Goal: Check status: Check status

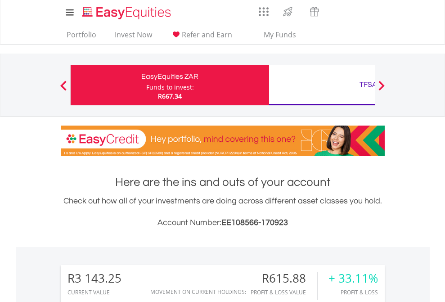
scroll to position [86, 141]
click at [146, 85] on div "Funds to invest:" at bounding box center [170, 87] width 48 height 9
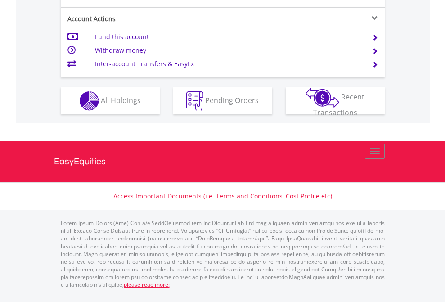
scroll to position [880, 0]
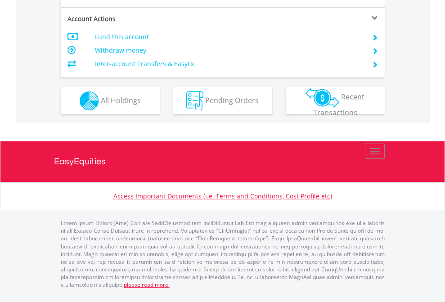
scroll to position [844, 0]
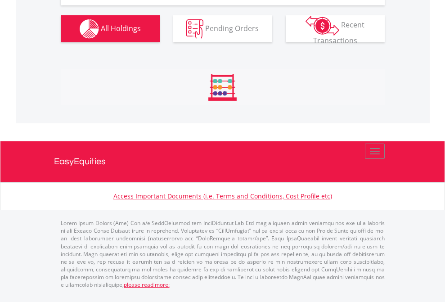
scroll to position [1036, 0]
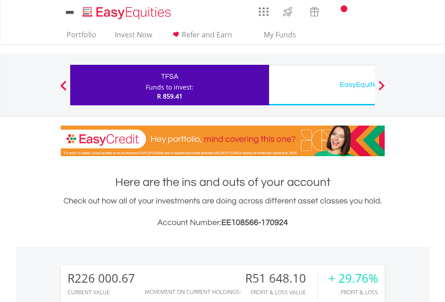
scroll to position [86, 141]
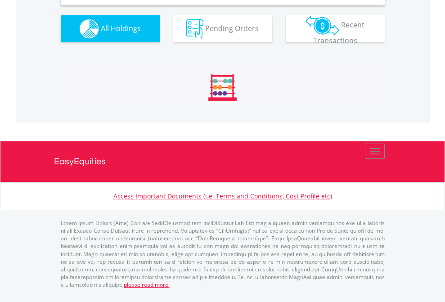
scroll to position [869, 0]
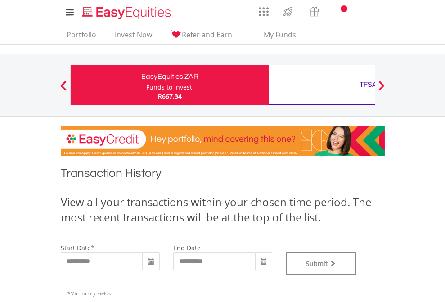
type input "**********"
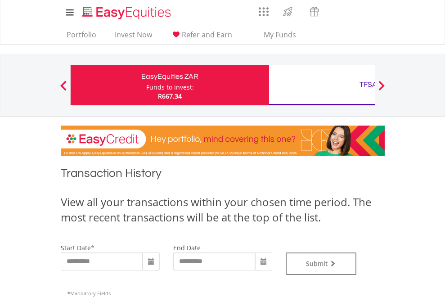
click at [321, 85] on div "TFSA" at bounding box center [367, 84] width 187 height 13
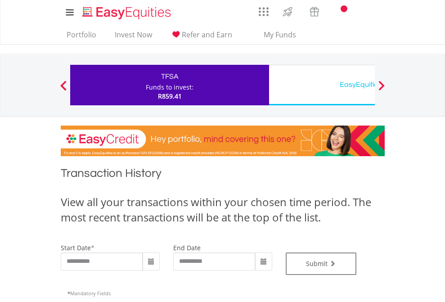
type input "**********"
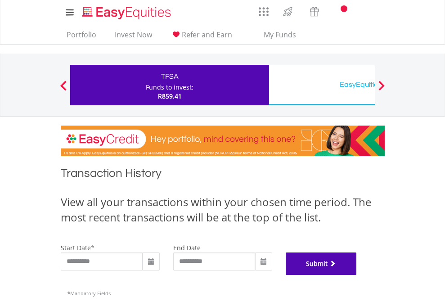
click at [357, 275] on button "Submit" at bounding box center [321, 263] width 71 height 22
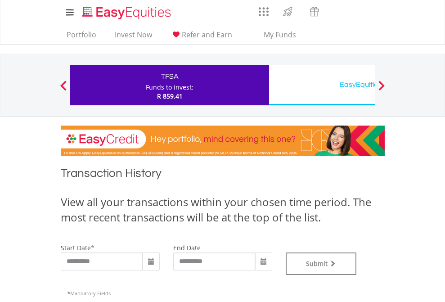
click at [321, 85] on div "EasyEquities USD" at bounding box center [367, 84] width 187 height 13
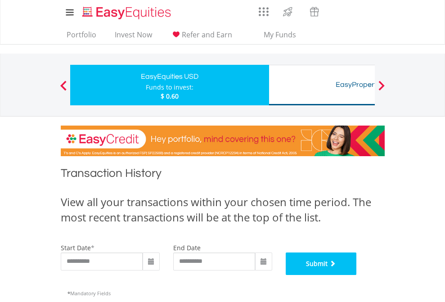
click at [357, 275] on button "Submit" at bounding box center [321, 263] width 71 height 22
